Goal: Information Seeking & Learning: Learn about a topic

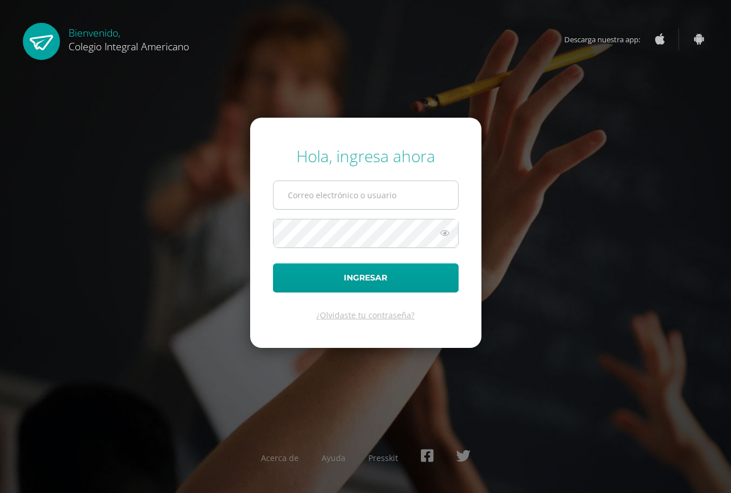
click at [316, 198] on input "text" at bounding box center [366, 195] width 184 height 28
type input "alumno24jemr3@integralamericano.edu.gt"
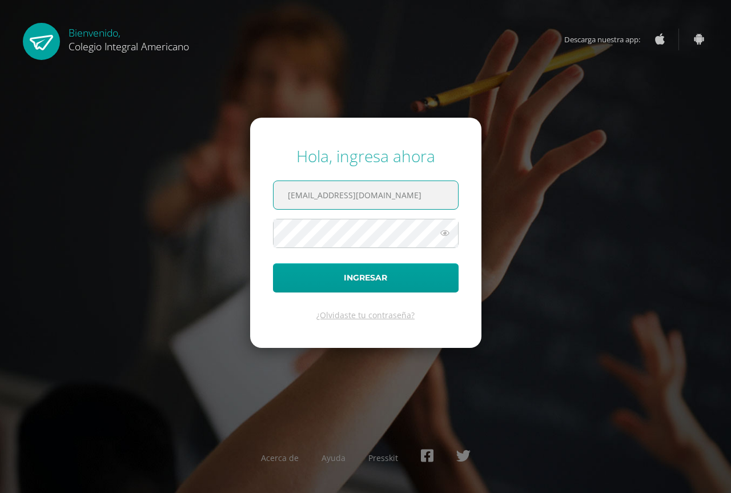
click at [381, 191] on input "alumno24jemr3@integralamericano.edu.gt" at bounding box center [366, 195] width 184 height 28
click at [273, 263] on button "Ingresar" at bounding box center [366, 277] width 186 height 29
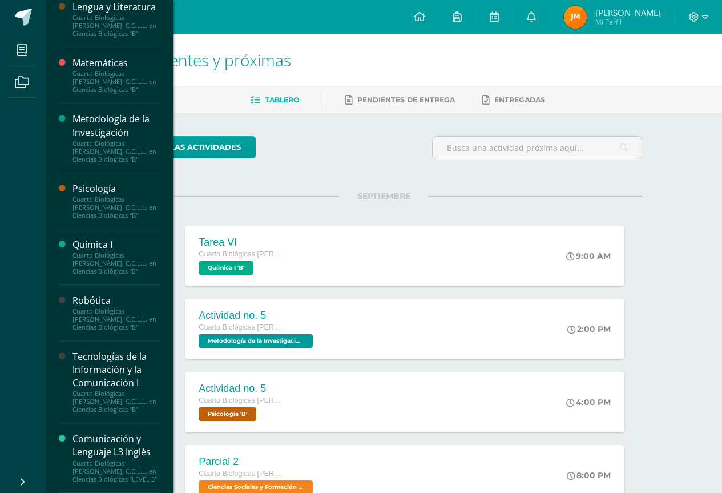
scroll to position [467, 0]
click at [80, 383] on div "Tecnologías de la Información y la Comunicación I" at bounding box center [116, 369] width 87 height 39
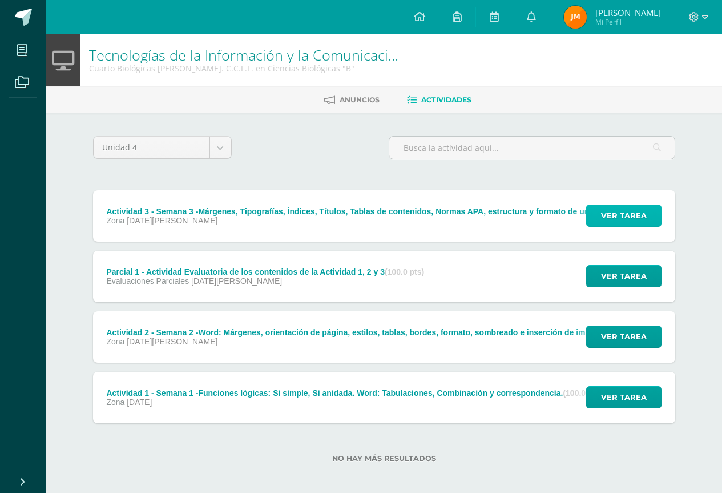
click at [595, 224] on button "Ver tarea" at bounding box center [623, 215] width 75 height 22
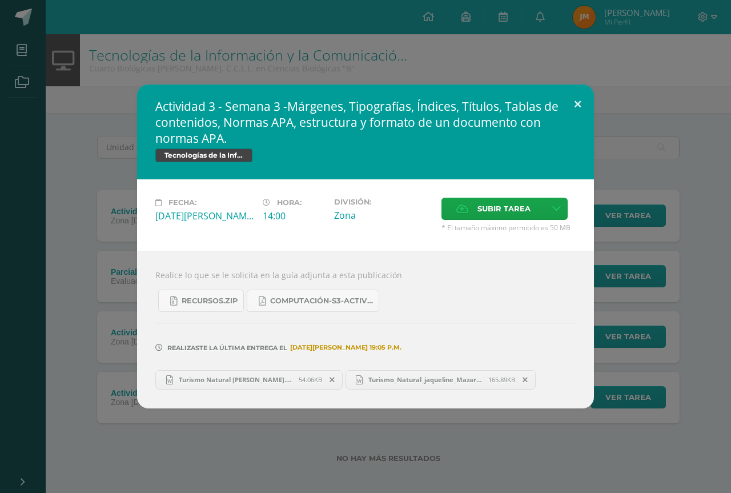
click at [572, 110] on button at bounding box center [577, 104] width 33 height 39
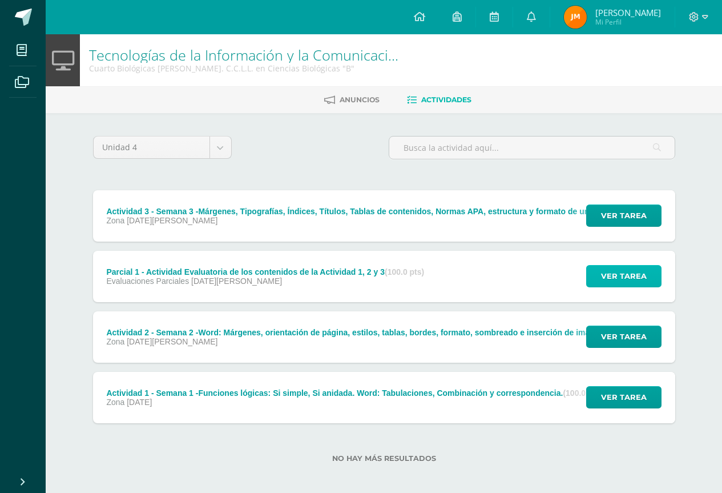
click at [634, 270] on span "Ver tarea" at bounding box center [624, 276] width 46 height 21
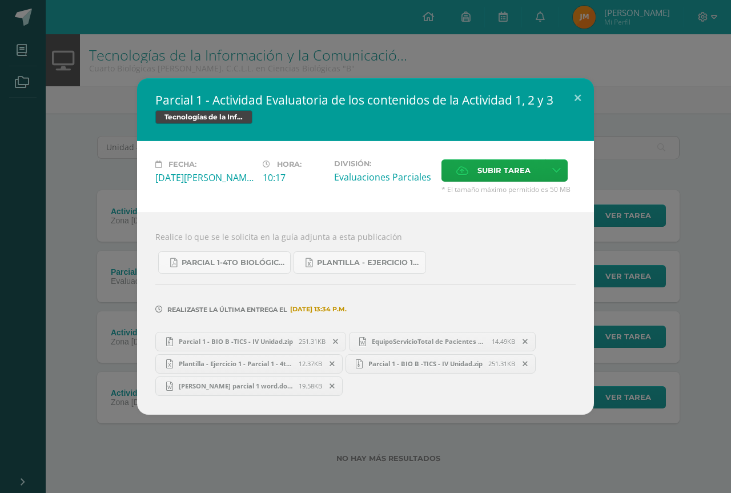
click at [560, 95] on h2 "Parcial 1 - Actividad Evaluatoria de los contenidos de la Actividad 1, 2 y 3" at bounding box center [365, 100] width 420 height 16
click at [599, 79] on div "Parcial 1 - Actividad Evaluatoria de los contenidos de la Actividad 1, 2 y 3 Te…" at bounding box center [366, 246] width 722 height 336
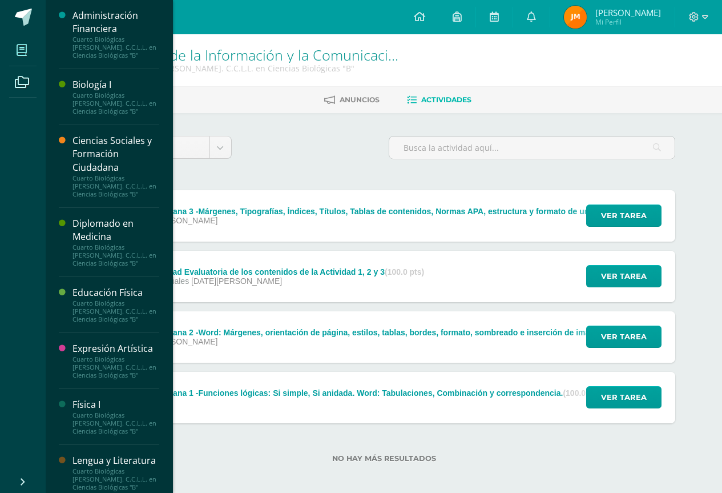
click at [25, 50] on icon at bounding box center [22, 50] width 10 height 11
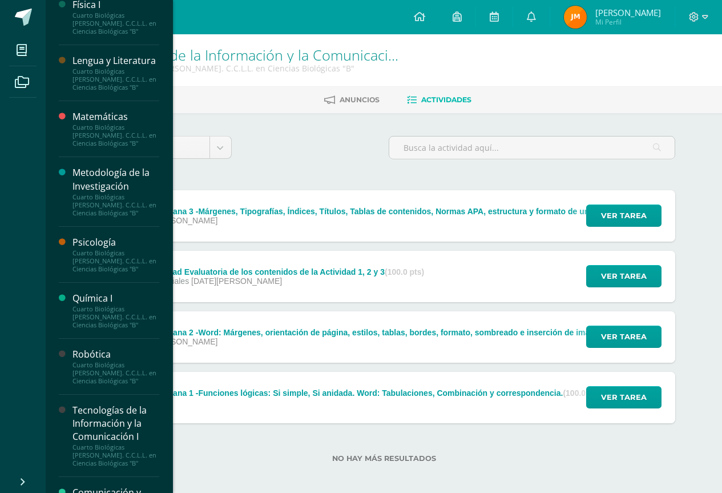
scroll to position [467, 0]
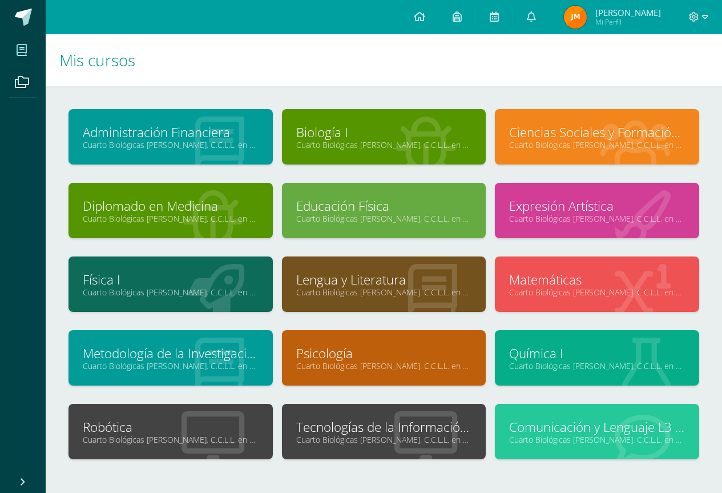
click at [375, 427] on link "Tecnologías de la Información y la Comunicación I" at bounding box center [384, 427] width 176 height 18
